Goal: Communication & Community: Share content

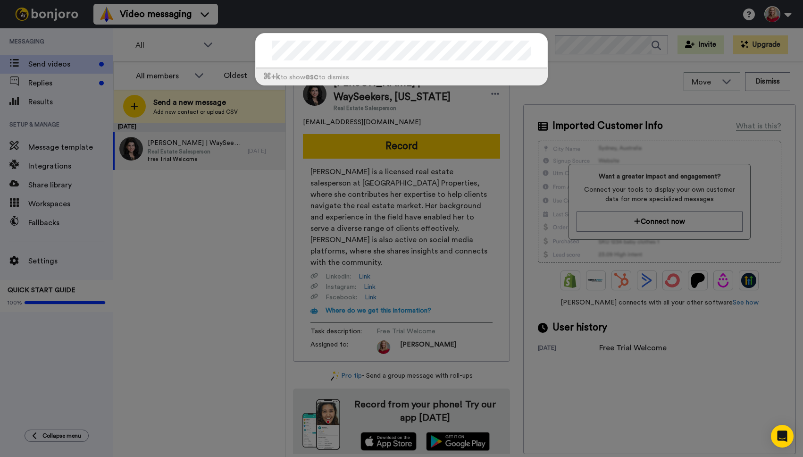
click at [290, 235] on div "⌘ +k to show esc to dismiss" at bounding box center [401, 228] width 803 height 457
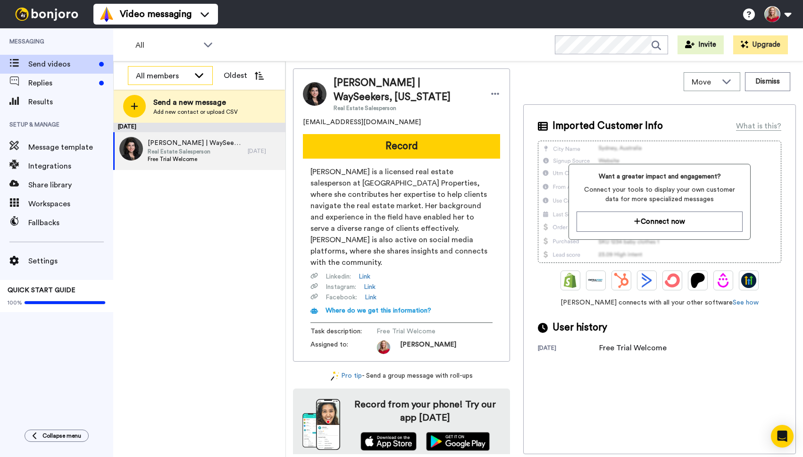
drag, startPoint x: 160, startPoint y: 79, endPoint x: 176, endPoint y: 66, distance: 21.1
click at [160, 79] on div "All members" at bounding box center [163, 75] width 54 height 11
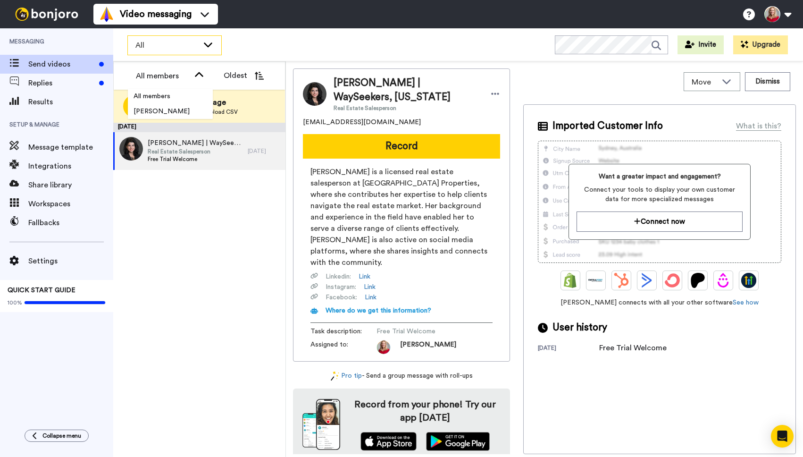
click at [211, 43] on icon at bounding box center [208, 44] width 8 height 5
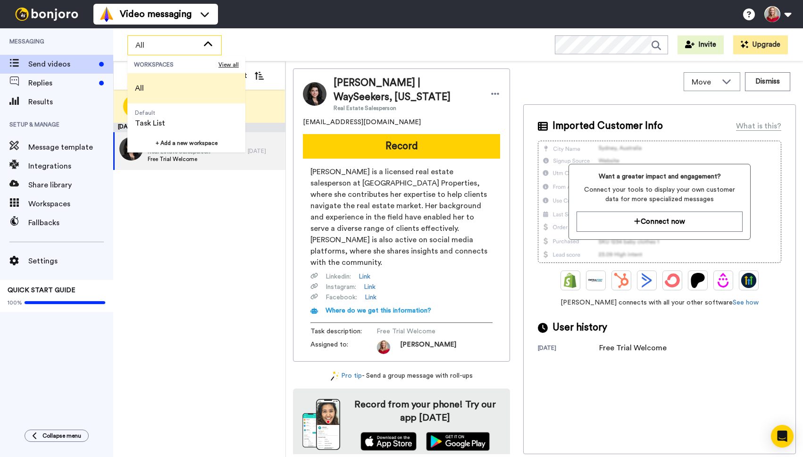
click at [154, 87] on li "All" at bounding box center [186, 88] width 118 height 30
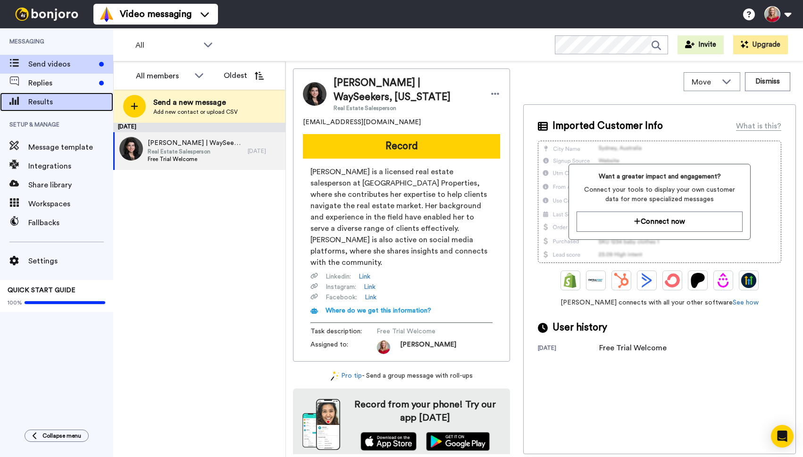
click at [38, 100] on span "Results" at bounding box center [70, 101] width 85 height 11
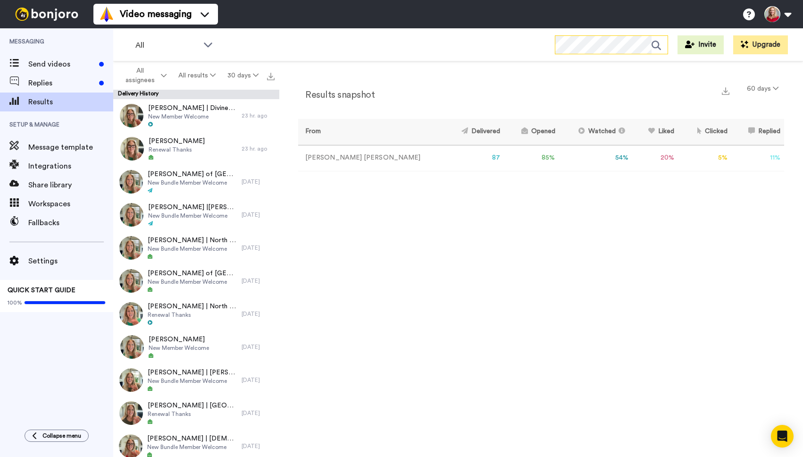
click at [657, 45] on icon at bounding box center [660, 45] width 16 height 19
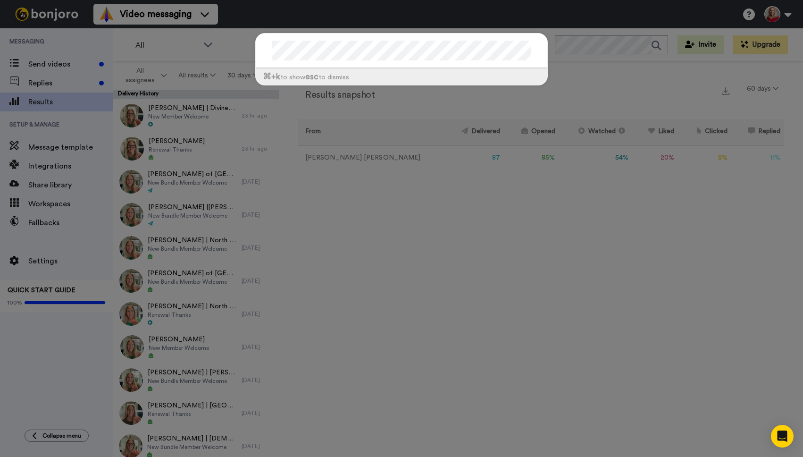
click at [351, 241] on div "⌘ +k to show esc to dismiss" at bounding box center [401, 228] width 803 height 457
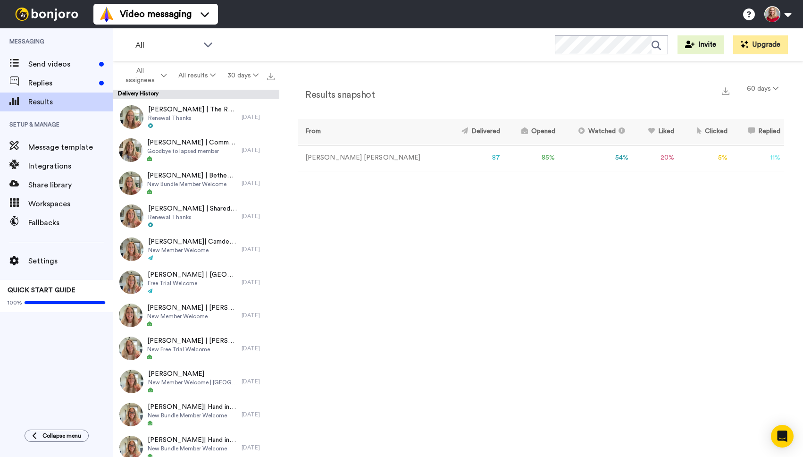
scroll to position [630, 0]
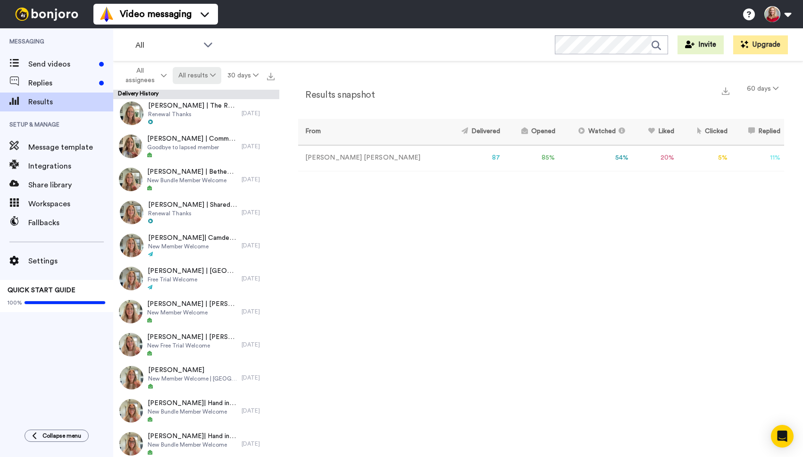
click at [207, 77] on button "All results" at bounding box center [197, 75] width 49 height 17
click at [201, 76] on button "All results" at bounding box center [197, 75] width 49 height 17
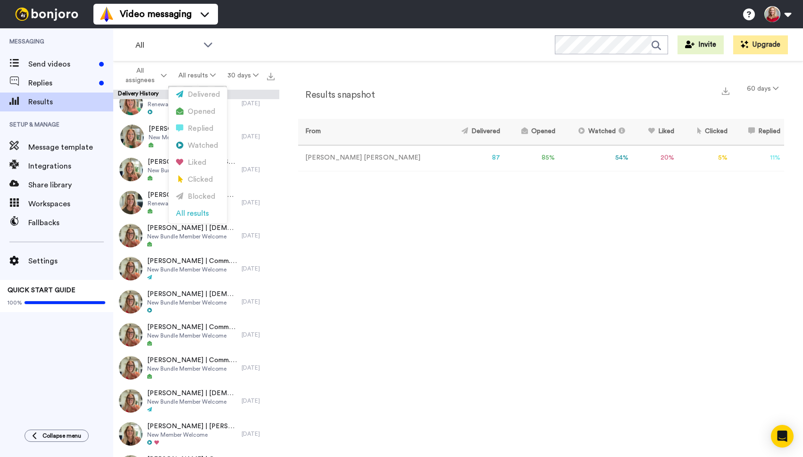
scroll to position [0, 0]
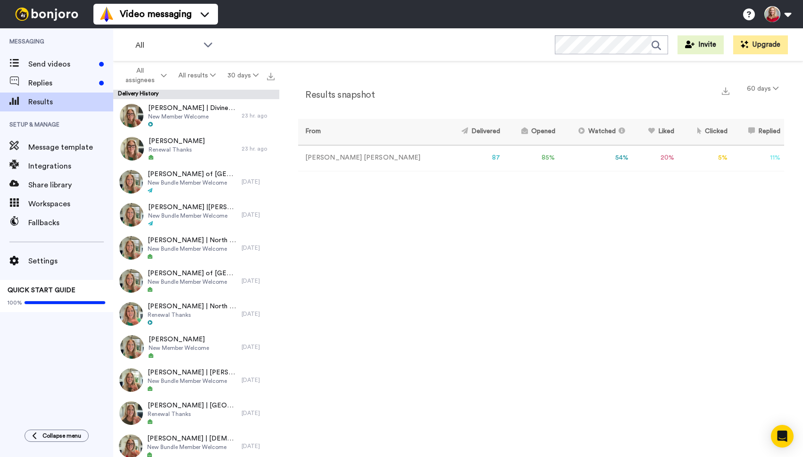
click at [420, 316] on div "Results snapshot 60 days From Delivered Opened Watched Liked Clicked Replied Fa…" at bounding box center [541, 261] width 524 height 400
click at [50, 65] on span "Send videos" at bounding box center [61, 64] width 67 height 11
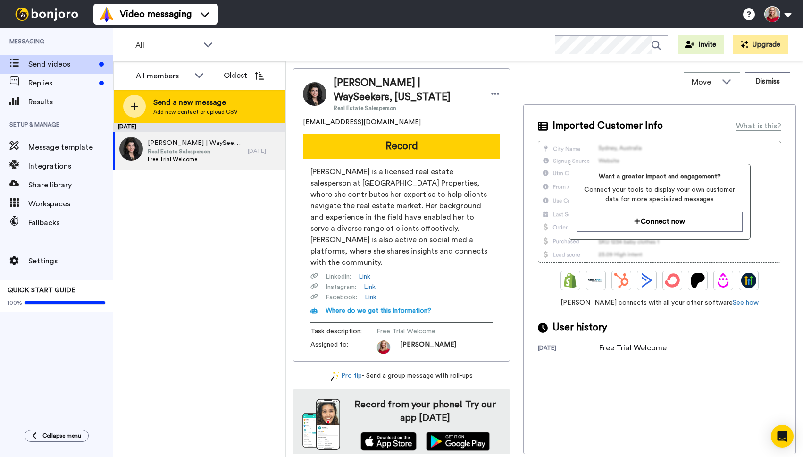
click at [202, 104] on span "Send a new message" at bounding box center [195, 102] width 84 height 11
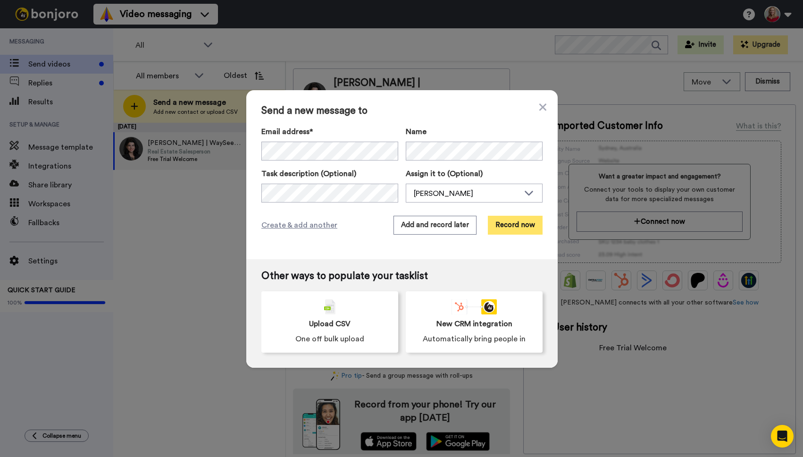
click at [512, 228] on button "Record now" at bounding box center [515, 225] width 55 height 19
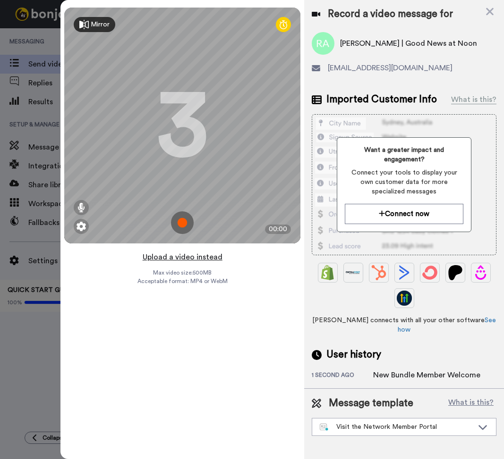
click at [176, 254] on button "Upload a video instead" at bounding box center [182, 257] width 85 height 12
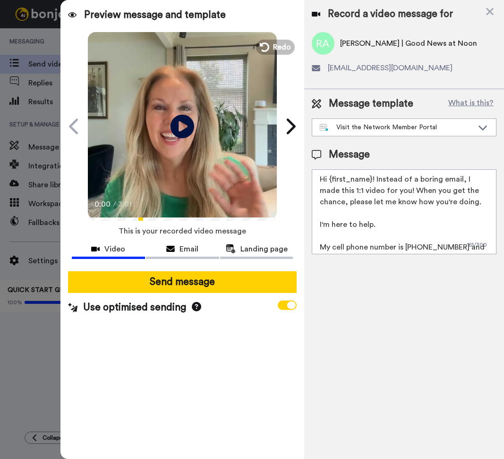
click at [374, 208] on textarea "Hi {first_name}! Instead of a boring email, I made this 1:1 video for you! When…" at bounding box center [403, 211] width 185 height 85
drag, startPoint x: 478, startPoint y: 204, endPoint x: 413, endPoint y: 188, distance: 66.7
click at [413, 188] on textarea "Hi {first_name}! Instead of a boring email, I made this 1:1 video for you! When…" at bounding box center [403, 211] width 185 height 85
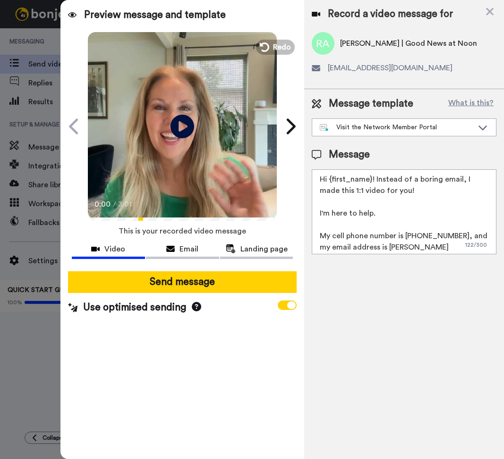
drag, startPoint x: 403, startPoint y: 236, endPoint x: 319, endPoint y: 233, distance: 84.5
click at [319, 233] on textarea "Hi {first_name}! Instead of a boring email, I made this 1:1 video for you! I'm …" at bounding box center [403, 211] width 185 height 85
drag, startPoint x: 472, startPoint y: 236, endPoint x: 384, endPoint y: 236, distance: 88.7
click at [384, 236] on textarea "Hi {first_name}! Instead of a boring email, I made this 1:1 video for you! I'm …" at bounding box center [403, 211] width 185 height 85
click at [412, 224] on textarea "Hi {first_name}! Instead of a boring email, I made this 1:1 video for you! I'm …" at bounding box center [403, 211] width 185 height 85
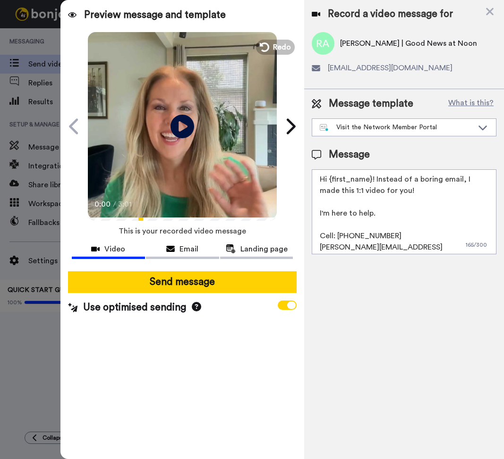
type textarea "Hi {first_name}! Instead of a boring email, I made this 1:1 video for you! I'm …"
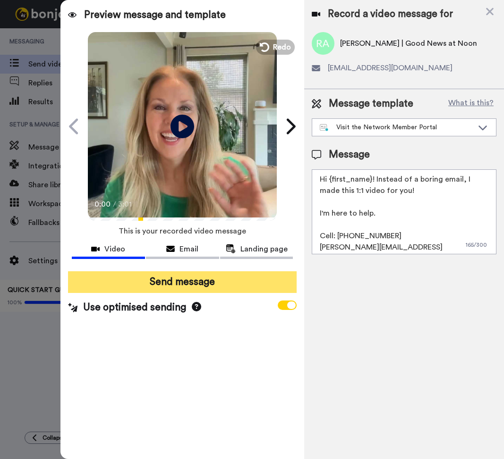
click at [172, 282] on button "Send message" at bounding box center [182, 282] width 228 height 22
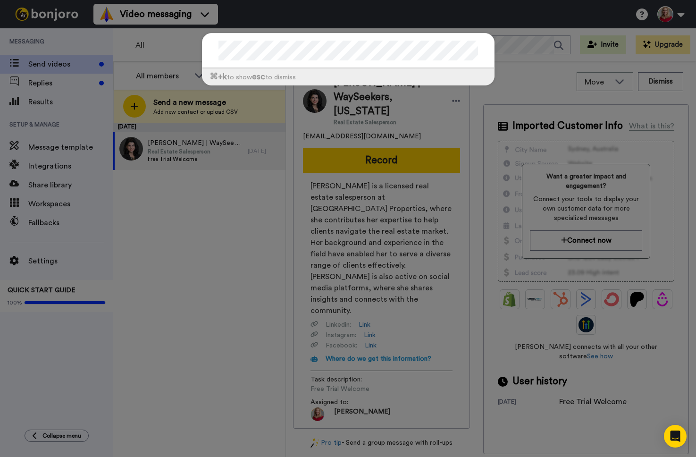
click at [493, 44] on div "⌘ +k to show esc to dismiss" at bounding box center [348, 64] width 311 height 81
click at [184, 249] on div "⌘ +k to show esc to dismiss" at bounding box center [348, 228] width 696 height 457
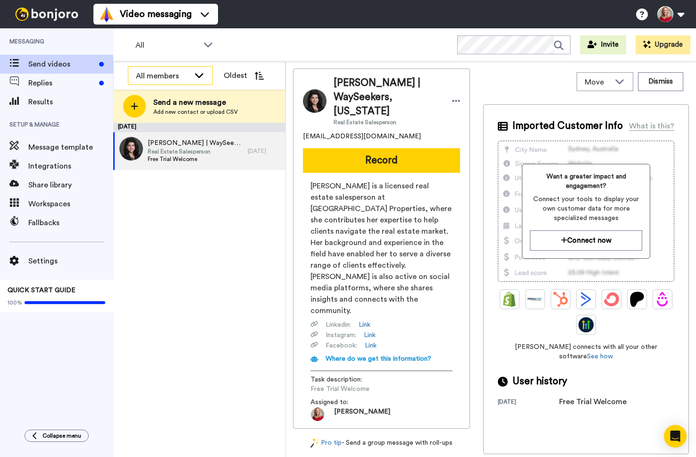
click at [166, 73] on div "All members" at bounding box center [163, 75] width 54 height 11
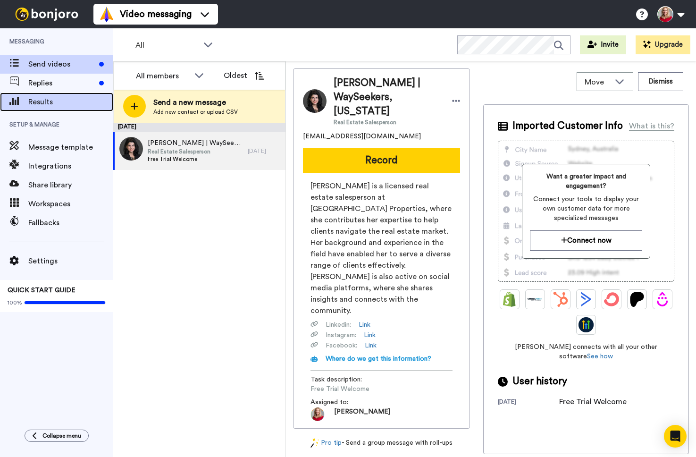
click at [58, 102] on span "Results" at bounding box center [70, 101] width 85 height 11
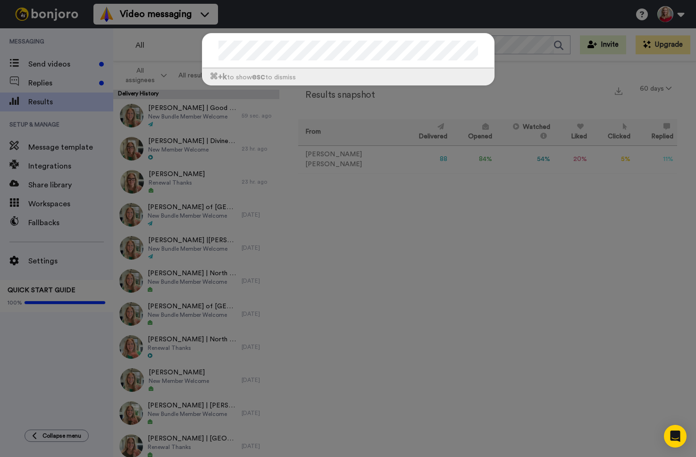
click at [519, 44] on div "⌘ +k to show esc to dismiss" at bounding box center [348, 228] width 696 height 457
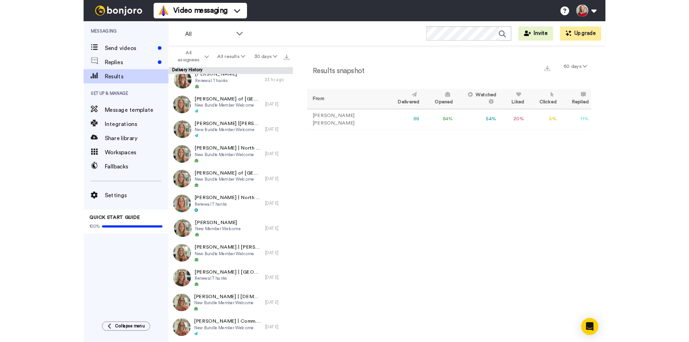
scroll to position [98, 0]
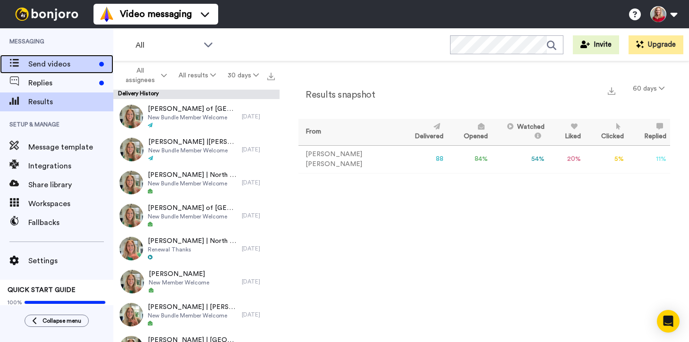
click at [56, 64] on span "Send videos" at bounding box center [61, 64] width 67 height 11
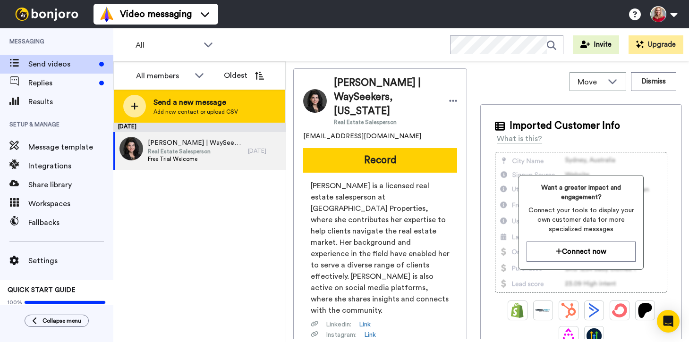
click at [197, 103] on span "Send a new message" at bounding box center [195, 102] width 84 height 11
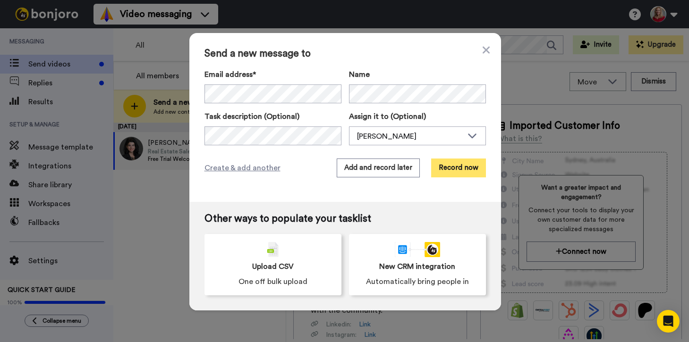
click at [444, 169] on button "Record now" at bounding box center [458, 168] width 55 height 19
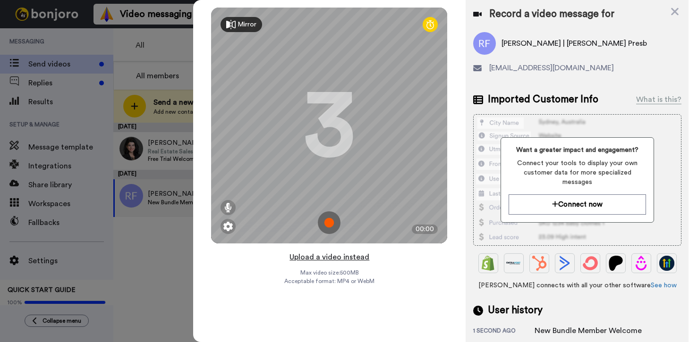
click at [311, 255] on button "Upload a video instead" at bounding box center [328, 257] width 85 height 12
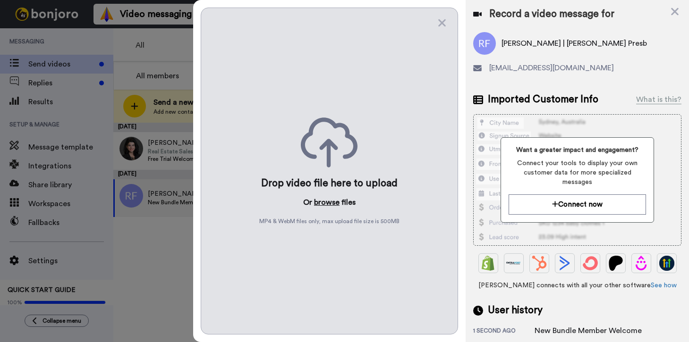
click at [332, 202] on button "browse" at bounding box center [326, 202] width 25 height 11
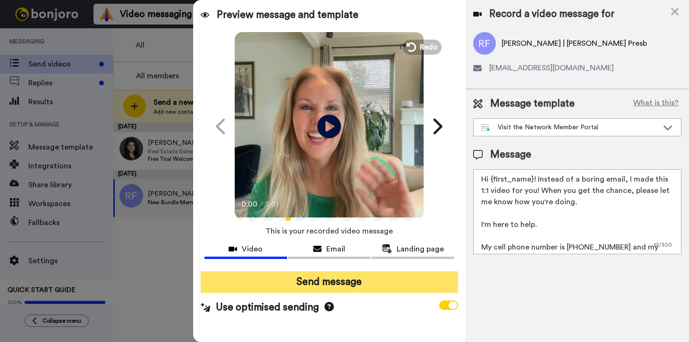
click at [373, 284] on button "Send message" at bounding box center [330, 282] width 258 height 22
